Goal: Transaction & Acquisition: Purchase product/service

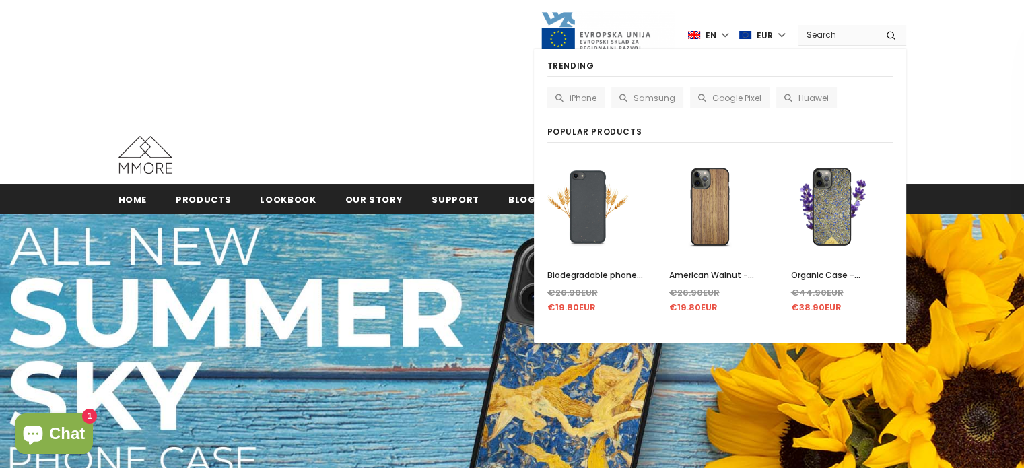
click at [833, 30] on input "Search Site" at bounding box center [837, 35] width 77 height 20
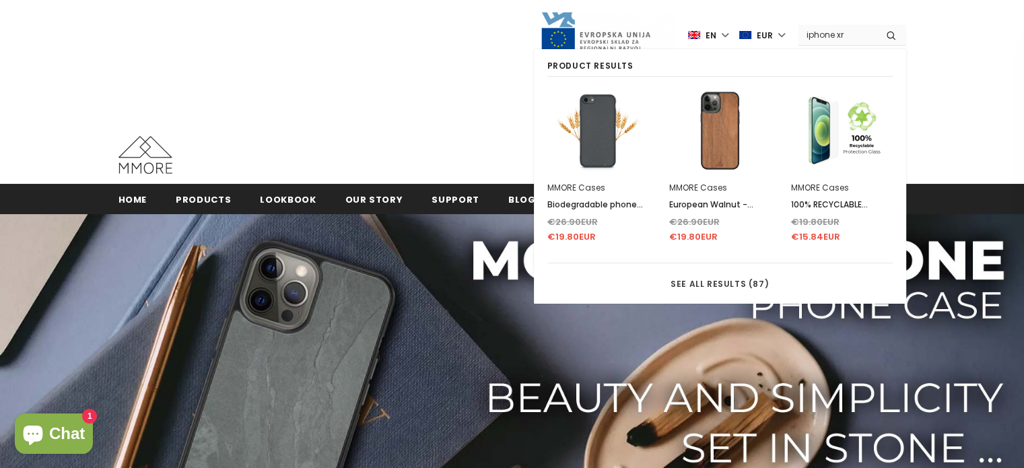
type input "iphone xr"
click at [876, 25] on button "submit" at bounding box center [891, 35] width 30 height 20
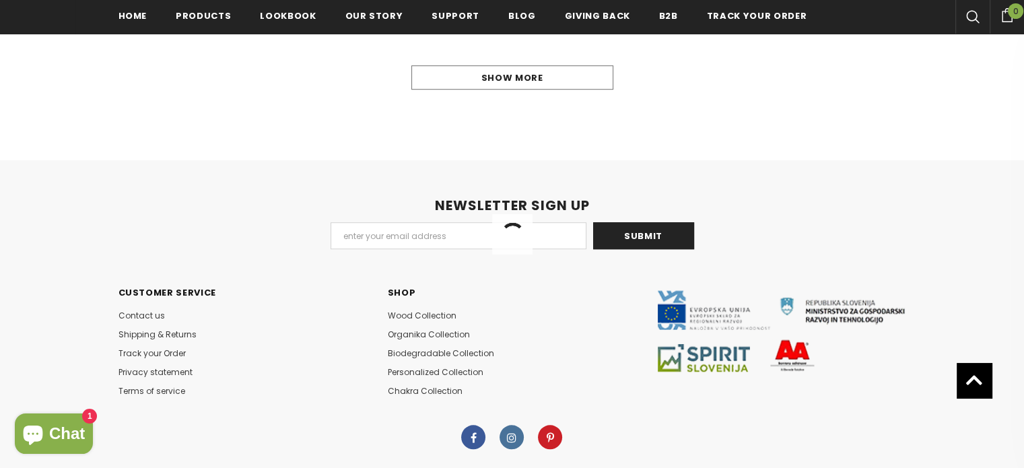
scroll to position [989, 0]
